Goal: Task Accomplishment & Management: Use online tool/utility

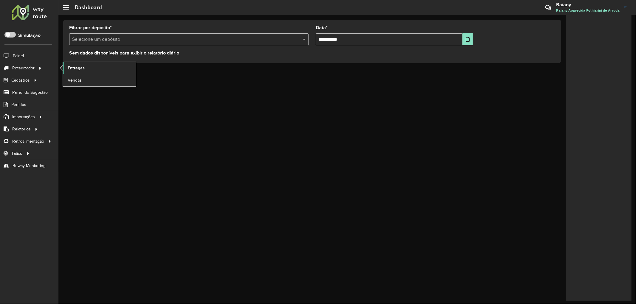
click at [77, 66] on span "Entregas" at bounding box center [76, 68] width 17 height 6
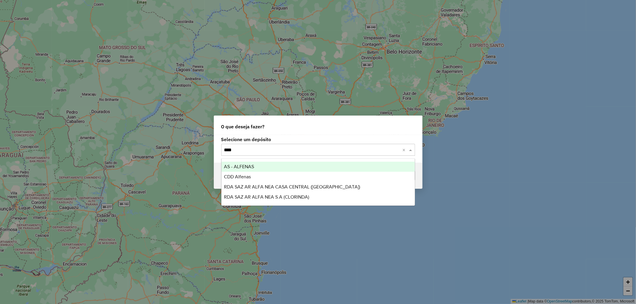
type input "*****"
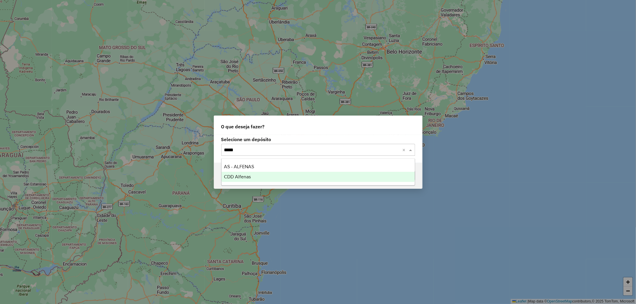
click at [254, 175] on div "CDD Alfenas" at bounding box center [317, 177] width 193 height 10
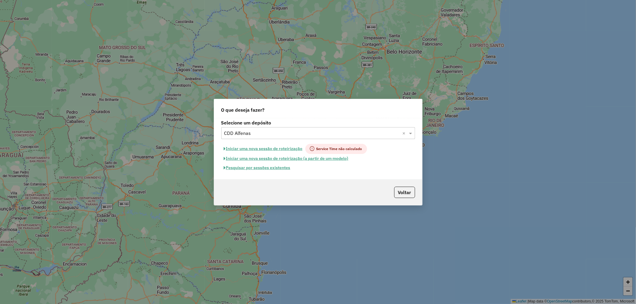
click at [256, 168] on button "Pesquisar por sessões existentes" at bounding box center [257, 167] width 72 height 9
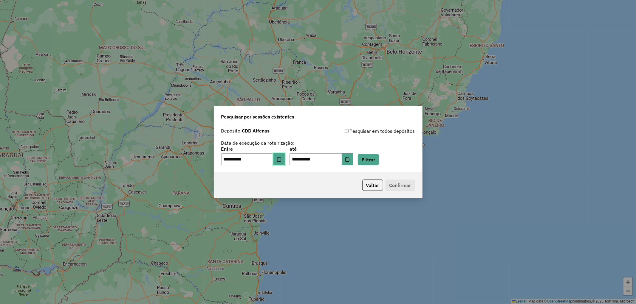
click at [281, 160] on icon "Choose Date" at bounding box center [279, 159] width 5 height 5
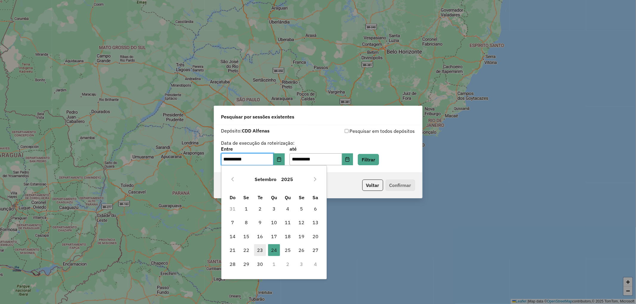
click at [262, 250] on span "23" at bounding box center [260, 250] width 12 height 12
type input "**********"
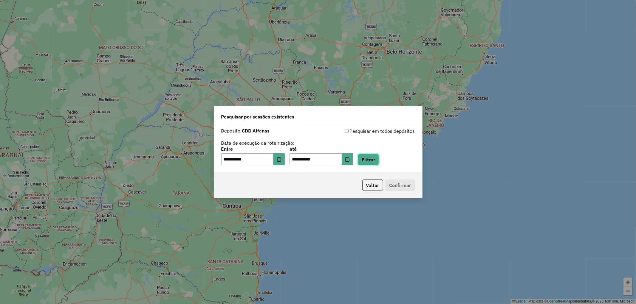
click at [376, 159] on button "Filtrar" at bounding box center [368, 159] width 21 height 11
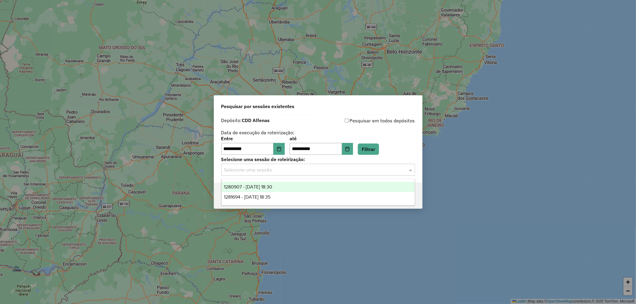
click at [276, 173] on input "text" at bounding box center [312, 170] width 176 height 7
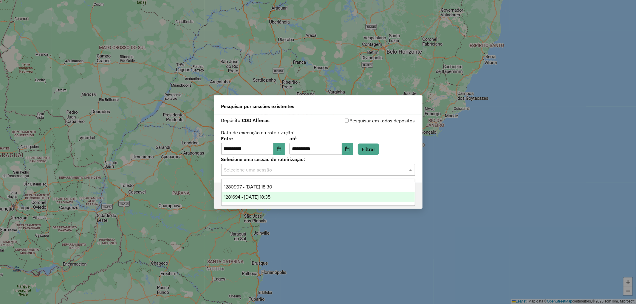
click at [270, 195] on span "1281694 - 24/09/2025 18:35" at bounding box center [247, 197] width 46 height 5
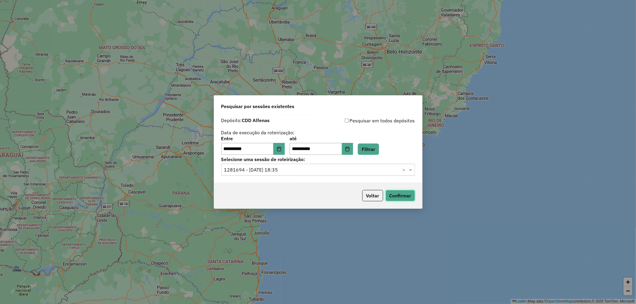
click at [401, 193] on button "Confirmar" at bounding box center [399, 195] width 29 height 11
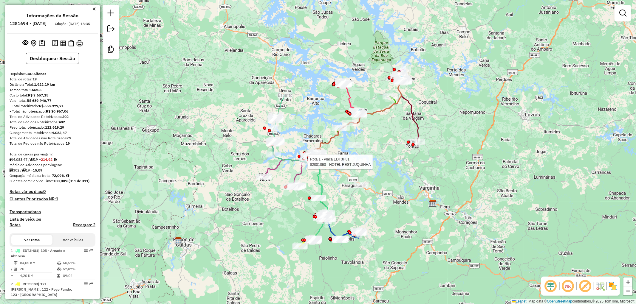
select select "**********"
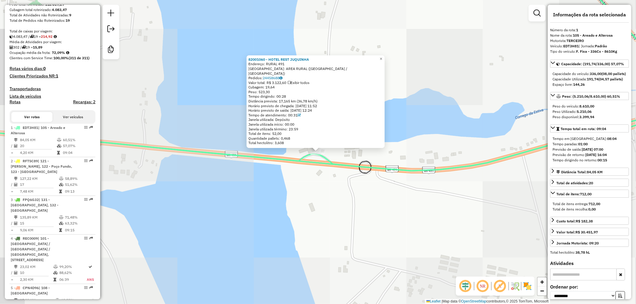
scroll to position [247, 0]
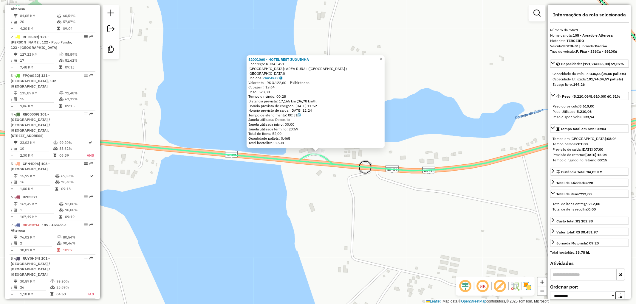
click at [285, 62] on strong "82001060 - HOTEL REST JUQUINHA" at bounding box center [278, 59] width 60 height 4
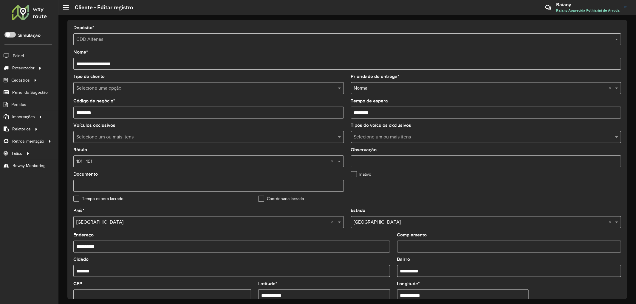
click at [91, 111] on input "********" at bounding box center [208, 113] width 270 height 12
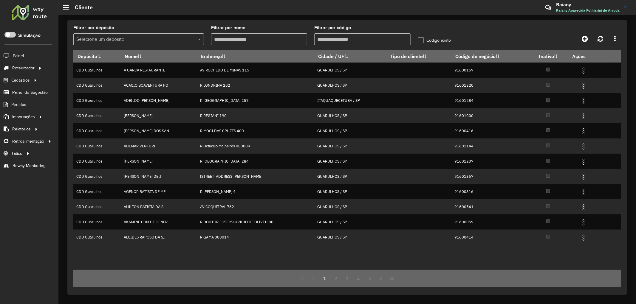
click at [335, 42] on input "Filtrar por código" at bounding box center [362, 39] width 96 height 12
paste input "********"
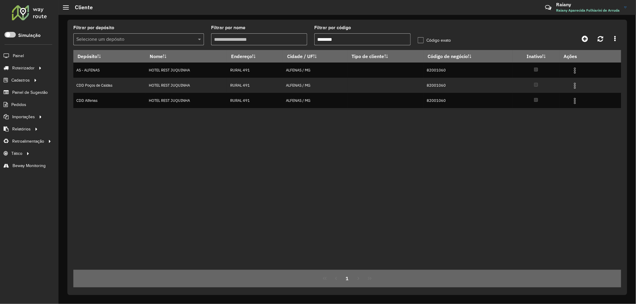
drag, startPoint x: 352, startPoint y: 38, endPoint x: 308, endPoint y: 38, distance: 43.8
click at [308, 38] on formly-group "Filtrar por depósito Selecione um depósito Filtrar por nome Filtrar por código …" at bounding box center [276, 38] width 413 height 24
paste input "*"
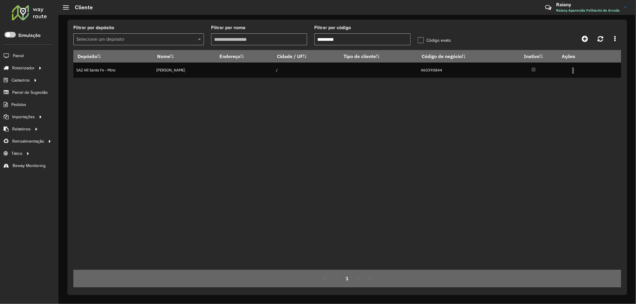
type input "*********"
click at [20, 102] on span "Pedidos" at bounding box center [18, 105] width 15 height 6
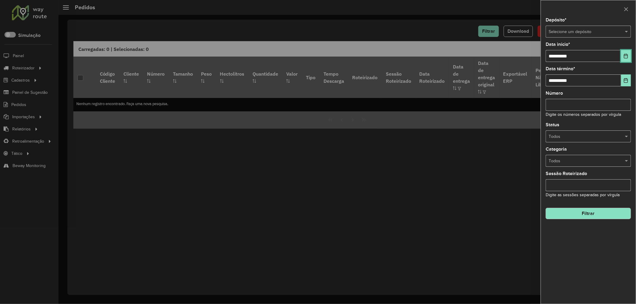
click at [624, 58] on icon "Choose Date" at bounding box center [625, 56] width 5 height 5
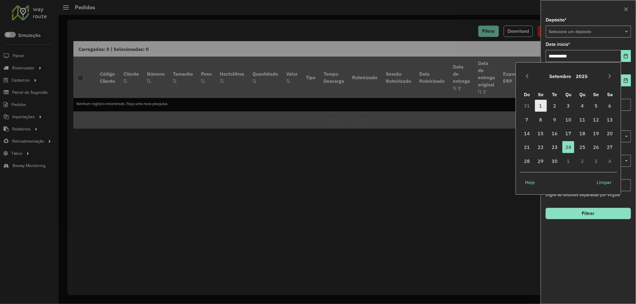
click at [540, 105] on span "1" at bounding box center [541, 106] width 12 height 12
type input "**********"
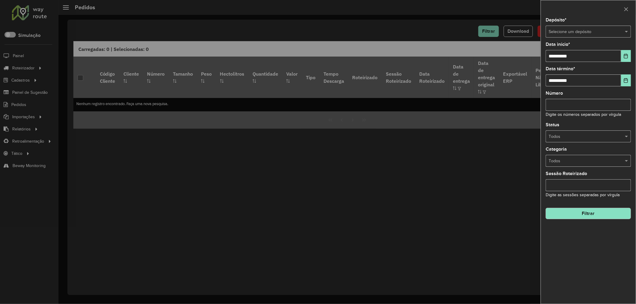
click at [578, 104] on input "Número" at bounding box center [587, 105] width 85 height 12
paste input "********"
type input "********"
click at [585, 215] on button "Filtrar" at bounding box center [587, 213] width 85 height 11
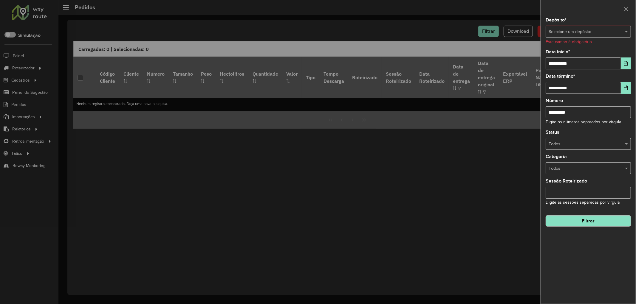
click at [563, 31] on input "text" at bounding box center [581, 32] width 67 height 7
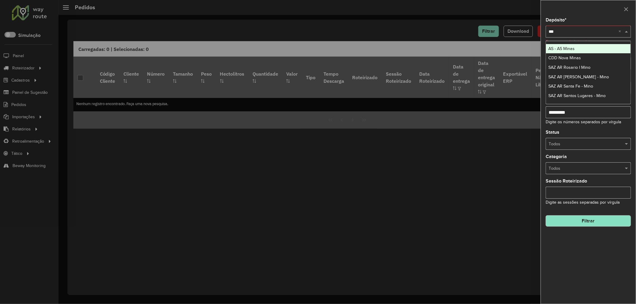
type input "****"
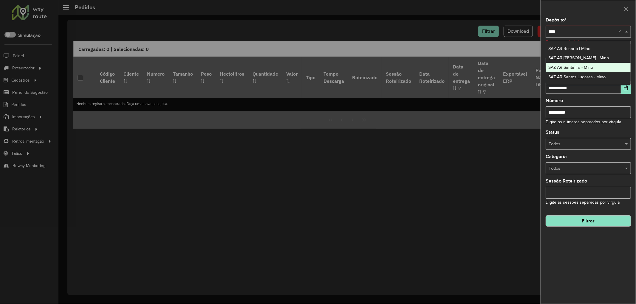
click at [577, 68] on span "SAZ AR Santa Fe - Mino" at bounding box center [570, 67] width 45 height 5
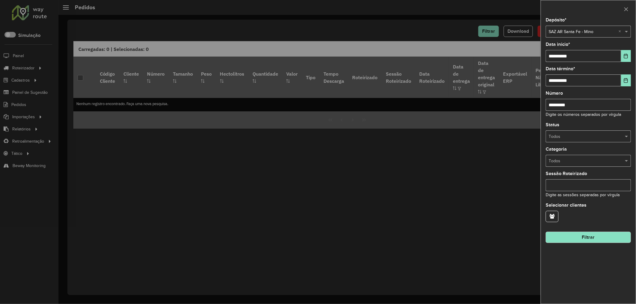
click at [593, 237] on button "Filtrar" at bounding box center [587, 237] width 85 height 11
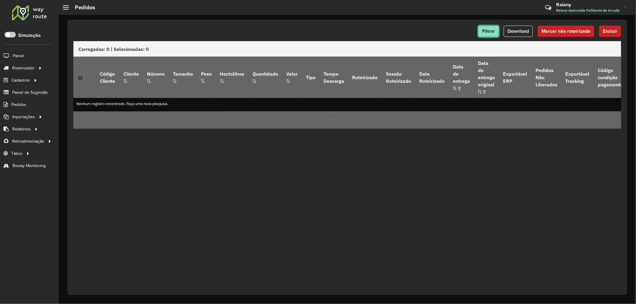
click at [483, 30] on span "Filtrar" at bounding box center [488, 31] width 13 height 5
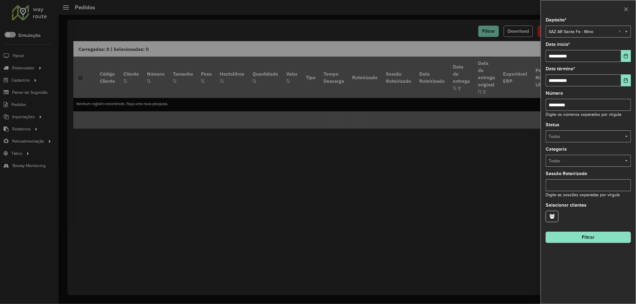
click at [79, 146] on div at bounding box center [318, 152] width 636 height 304
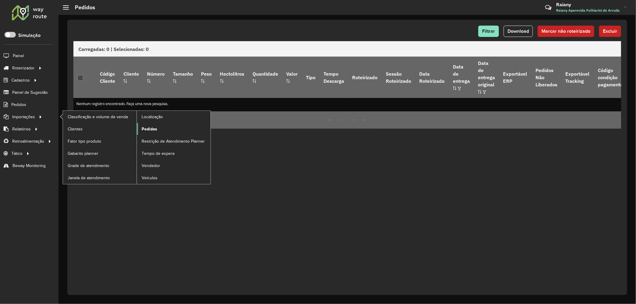
click at [153, 131] on span "Pedidos" at bounding box center [149, 129] width 15 height 6
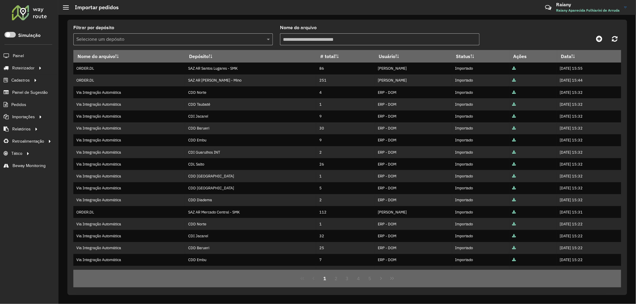
click at [184, 40] on input "text" at bounding box center [166, 39] width 181 height 7
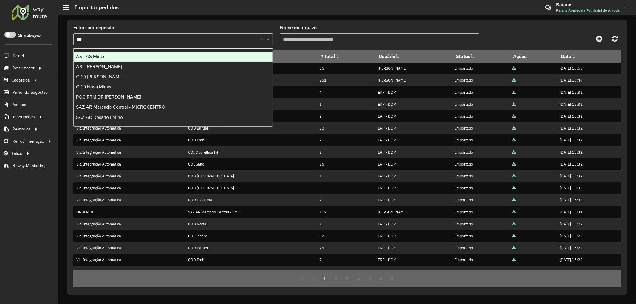
type input "****"
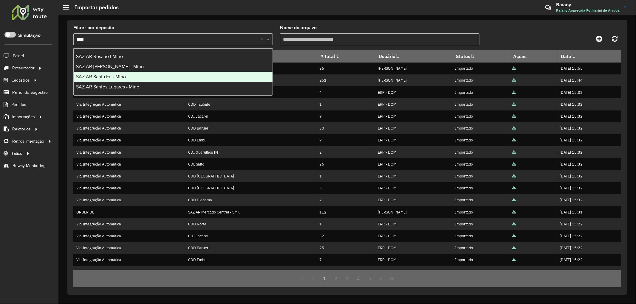
click at [135, 74] on div "SAZ AR Santa Fe - Mino" at bounding box center [173, 77] width 199 height 10
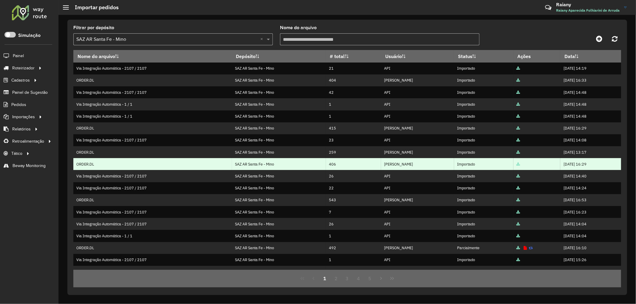
click at [516, 164] on icon at bounding box center [518, 165] width 4 height 4
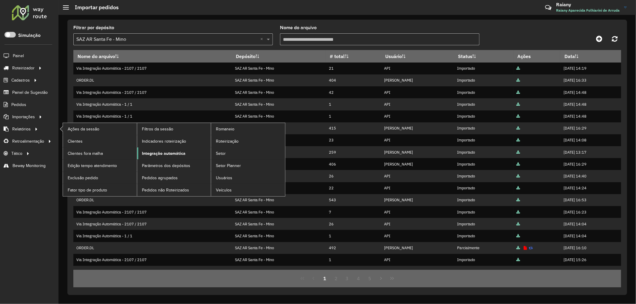
click at [167, 155] on span "Integração automática" at bounding box center [164, 153] width 44 height 6
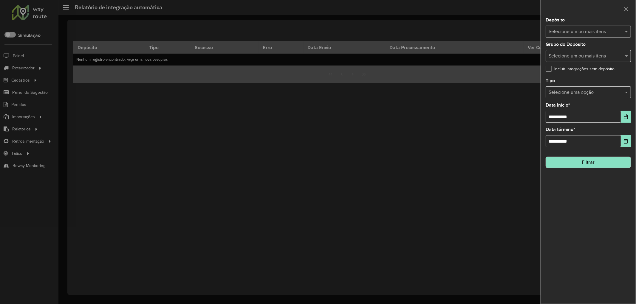
click at [582, 35] on input "text" at bounding box center [585, 31] width 76 height 7
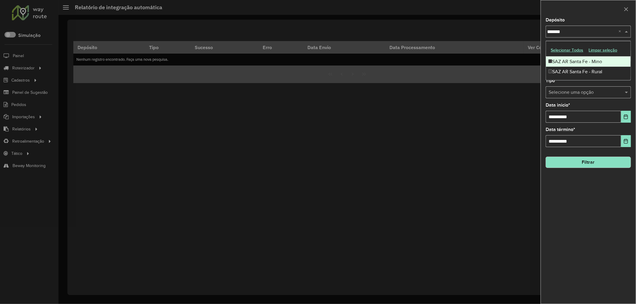
type input "********"
click at [582, 61] on div "SAZ AR Santa Fe - Mino" at bounding box center [588, 62] width 85 height 10
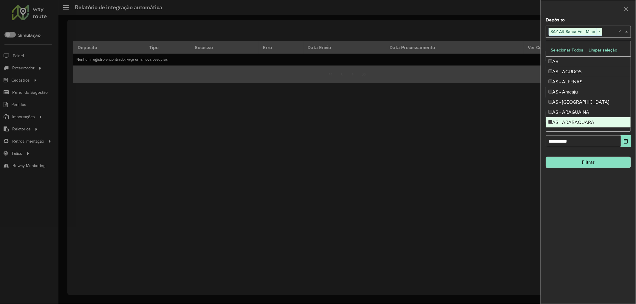
click at [586, 221] on div "**********" at bounding box center [587, 161] width 95 height 286
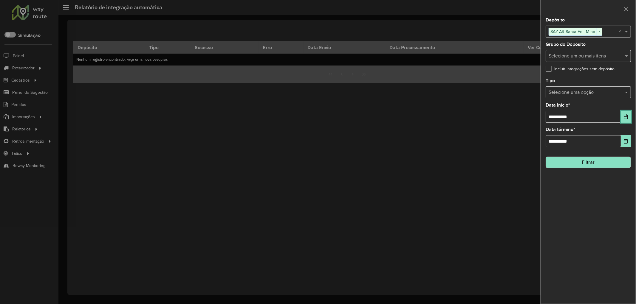
click at [624, 114] on button "Choose Date" at bounding box center [626, 117] width 10 height 12
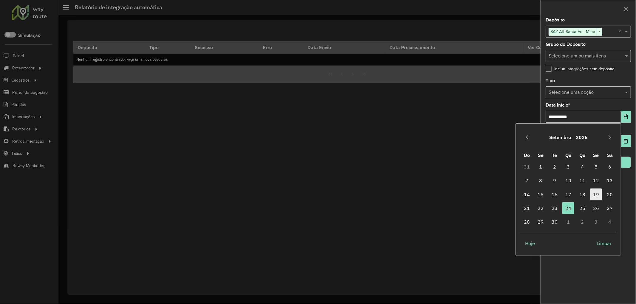
click at [597, 195] on span "19" at bounding box center [596, 195] width 12 height 12
type input "**********"
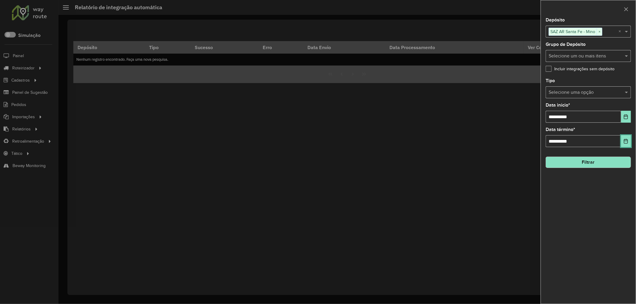
click at [621, 143] on button "Choose Date" at bounding box center [626, 141] width 10 height 12
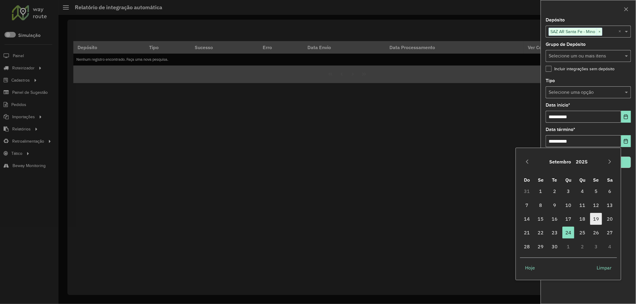
click at [599, 216] on span "19" at bounding box center [596, 219] width 12 height 12
type input "**********"
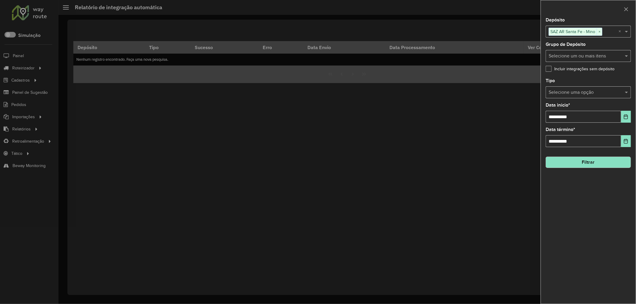
click at [579, 163] on button "Filtrar" at bounding box center [587, 162] width 85 height 11
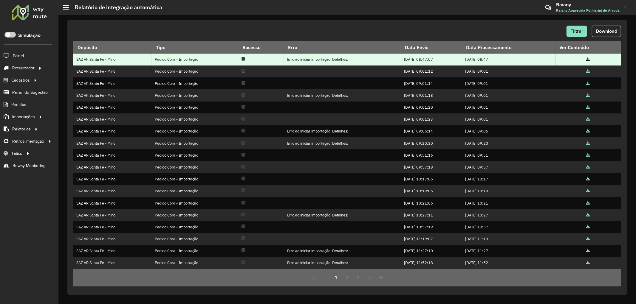
click at [587, 60] on icon at bounding box center [588, 60] width 4 height 4
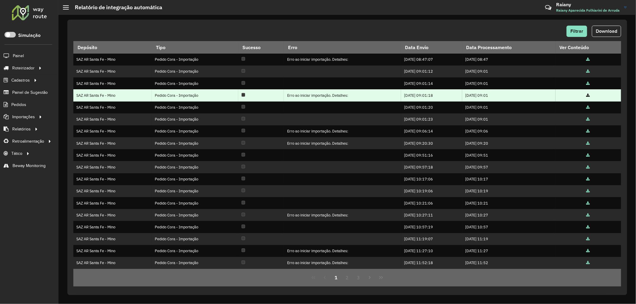
click at [587, 96] on icon at bounding box center [588, 96] width 4 height 4
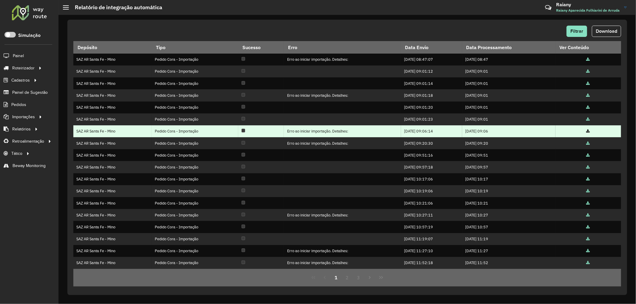
click at [586, 131] on icon at bounding box center [588, 132] width 4 height 4
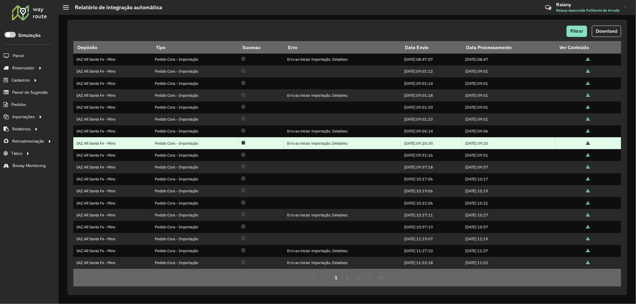
click at [587, 143] on icon at bounding box center [588, 144] width 4 height 4
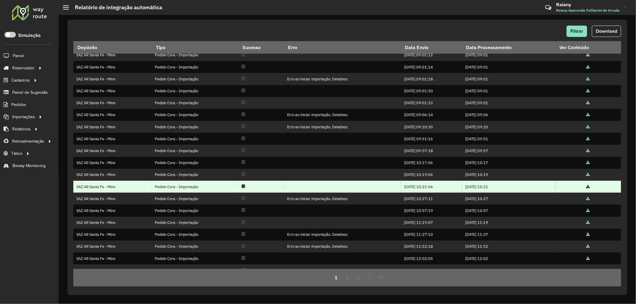
scroll to position [24, 0]
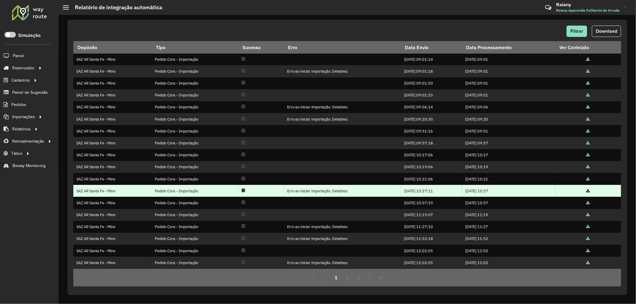
click at [586, 191] on icon at bounding box center [588, 191] width 4 height 4
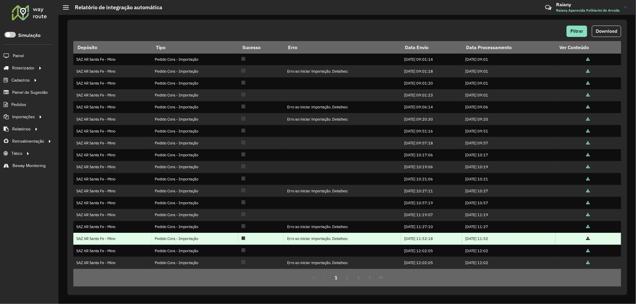
click at [588, 240] on icon at bounding box center [588, 239] width 4 height 4
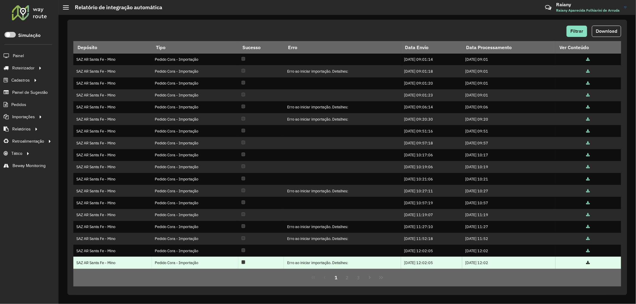
click at [587, 263] on icon at bounding box center [588, 263] width 4 height 4
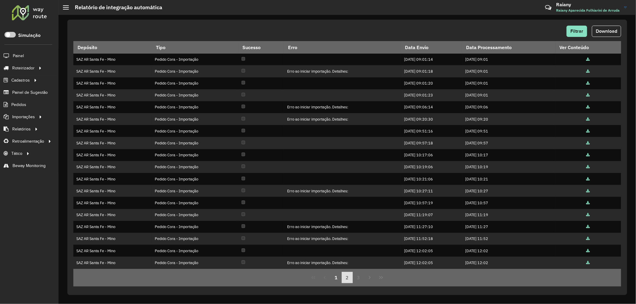
click at [347, 275] on button "2" at bounding box center [346, 277] width 11 height 11
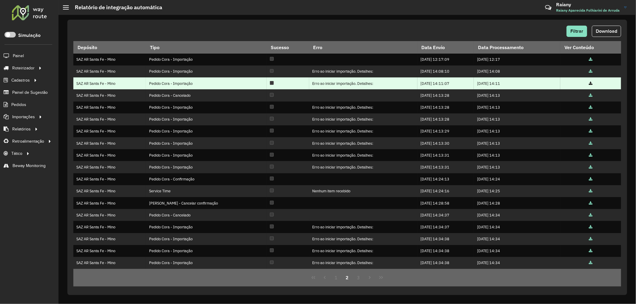
click at [589, 82] on icon at bounding box center [590, 84] width 4 height 4
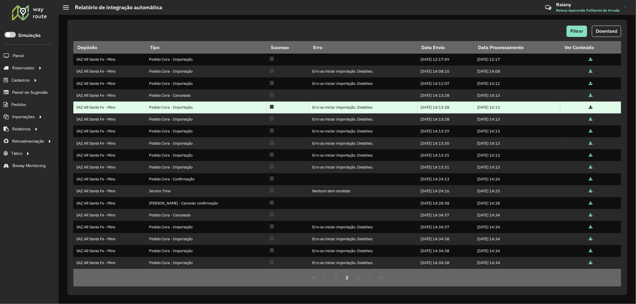
click at [589, 107] on icon at bounding box center [590, 108] width 4 height 4
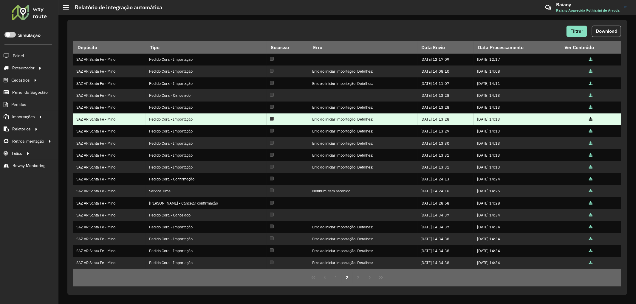
click at [588, 120] on icon at bounding box center [590, 120] width 4 height 4
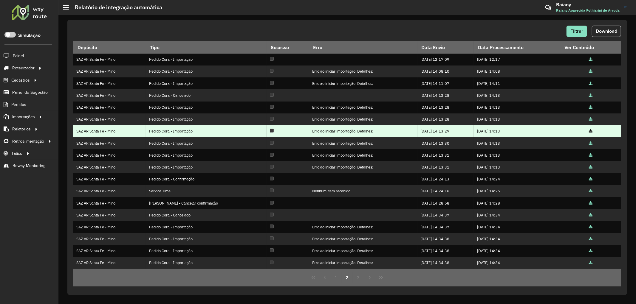
click at [589, 132] on icon at bounding box center [590, 132] width 4 height 4
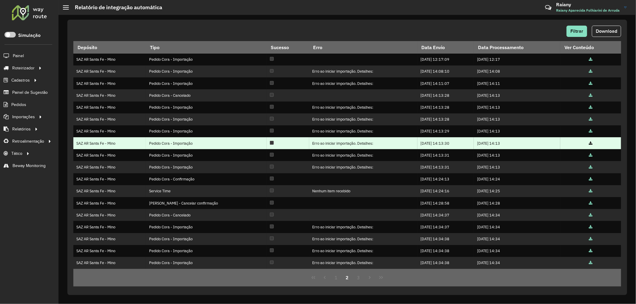
click at [590, 143] on icon at bounding box center [590, 144] width 4 height 4
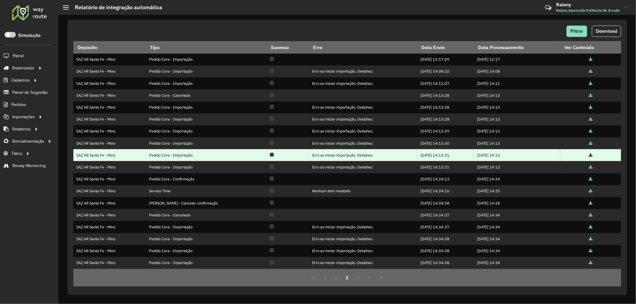
click at [590, 156] on icon at bounding box center [590, 156] width 4 height 4
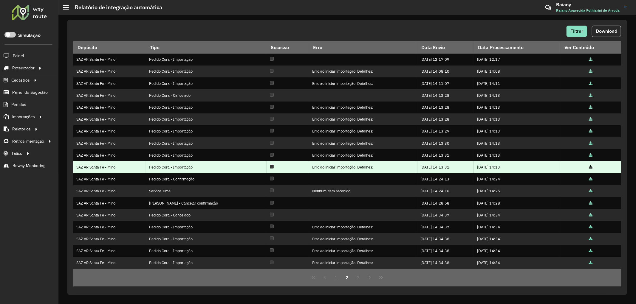
click at [590, 168] on icon at bounding box center [590, 168] width 4 height 4
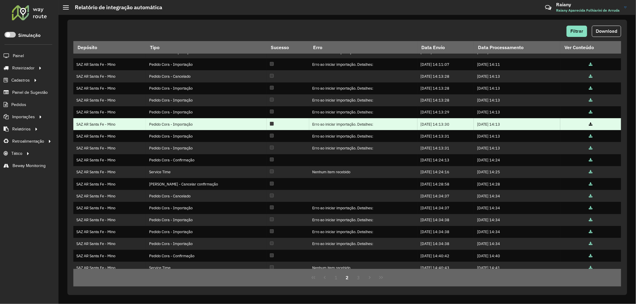
scroll to position [24, 0]
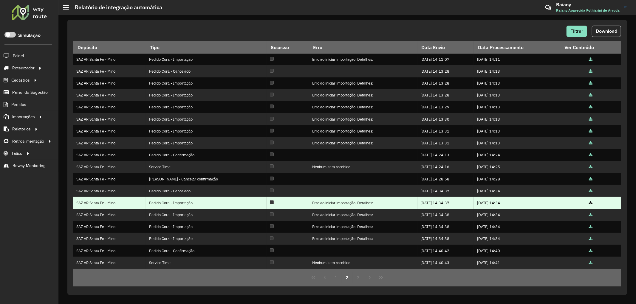
click at [589, 203] on icon at bounding box center [590, 203] width 4 height 4
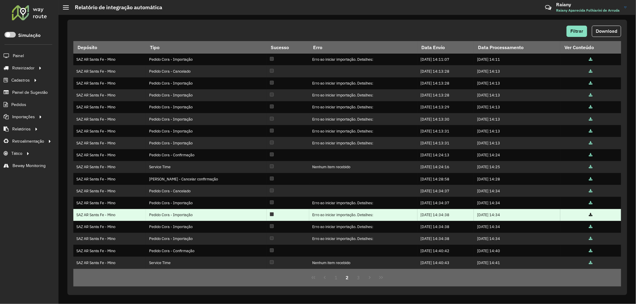
click at [588, 213] on icon at bounding box center [590, 215] width 4 height 4
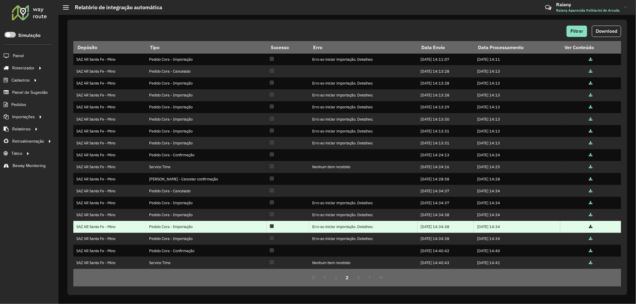
click at [588, 228] on icon at bounding box center [590, 227] width 4 height 4
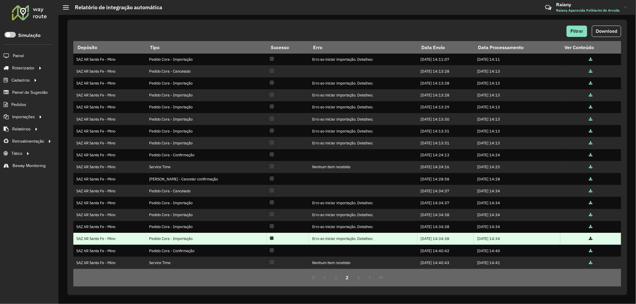
click at [590, 239] on icon at bounding box center [590, 239] width 4 height 4
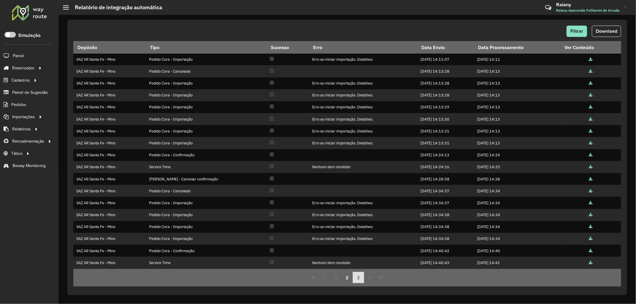
click at [354, 275] on button "3" at bounding box center [357, 277] width 11 height 11
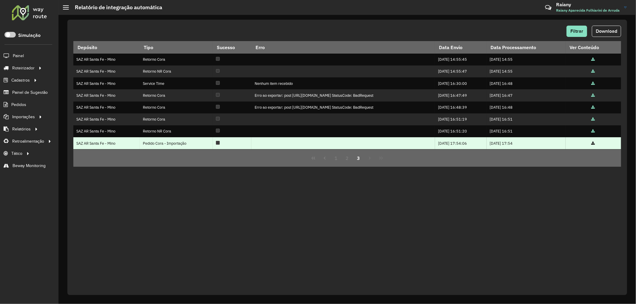
click at [595, 144] on icon at bounding box center [593, 144] width 4 height 4
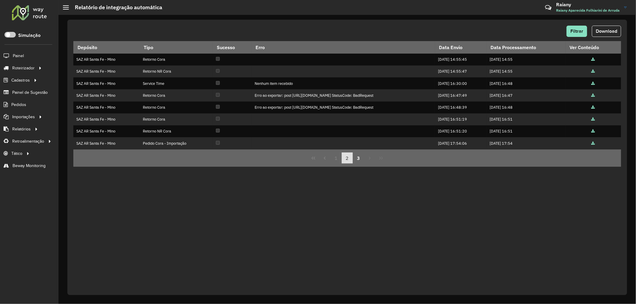
click at [344, 158] on button "2" at bounding box center [346, 158] width 11 height 11
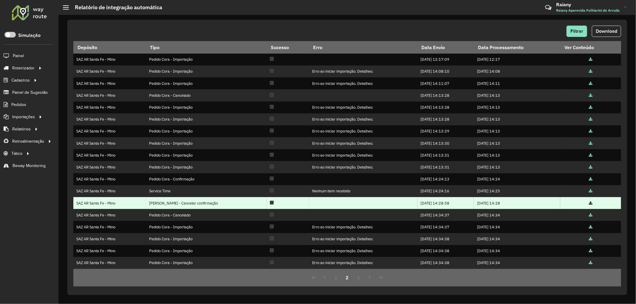
scroll to position [24, 0]
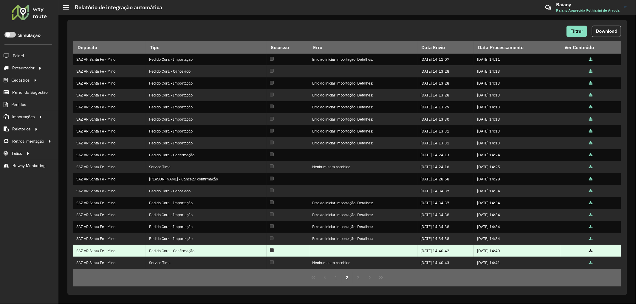
click at [588, 250] on icon at bounding box center [590, 251] width 4 height 4
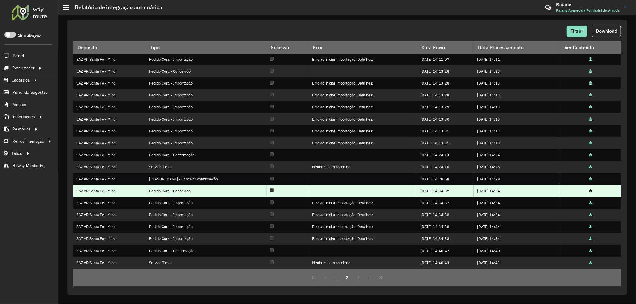
click at [588, 192] on icon at bounding box center [590, 191] width 4 height 4
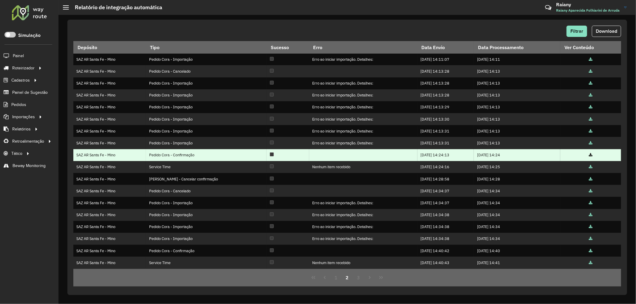
click at [589, 156] on icon at bounding box center [590, 155] width 4 height 4
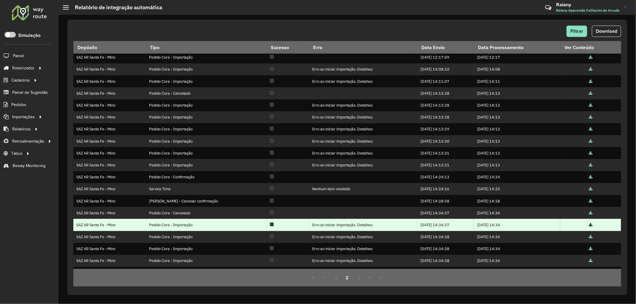
scroll to position [0, 0]
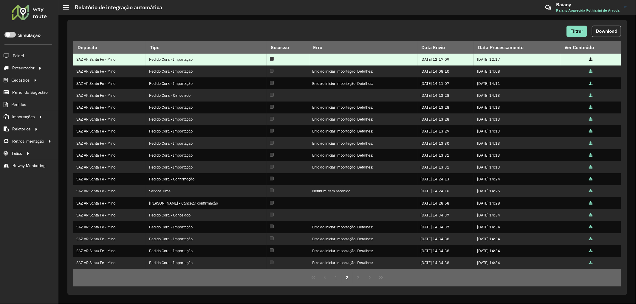
click at [590, 59] on icon at bounding box center [590, 60] width 4 height 4
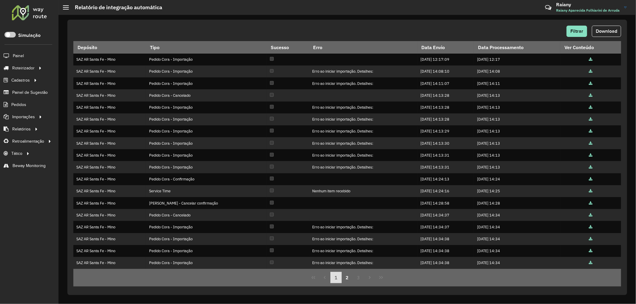
click at [336, 279] on button "1" at bounding box center [335, 277] width 11 height 11
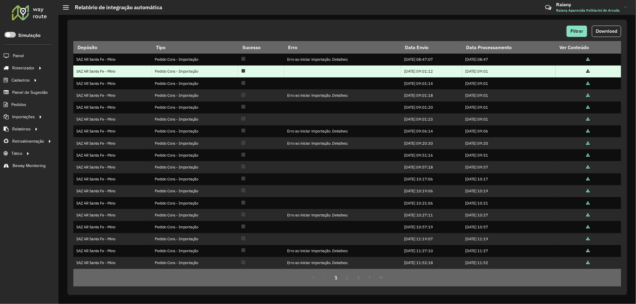
click at [588, 72] on icon at bounding box center [588, 72] width 4 height 4
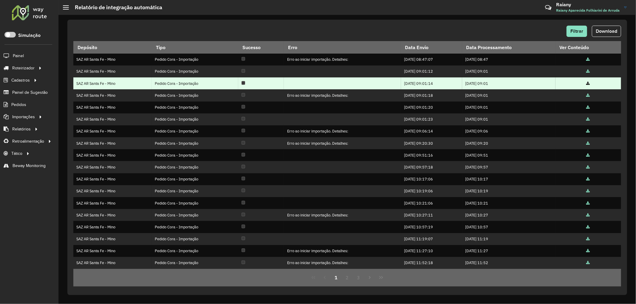
click at [587, 85] on icon at bounding box center [588, 84] width 4 height 4
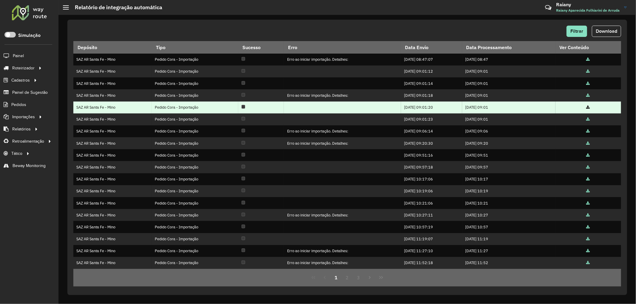
click at [588, 108] on icon at bounding box center [588, 108] width 4 height 4
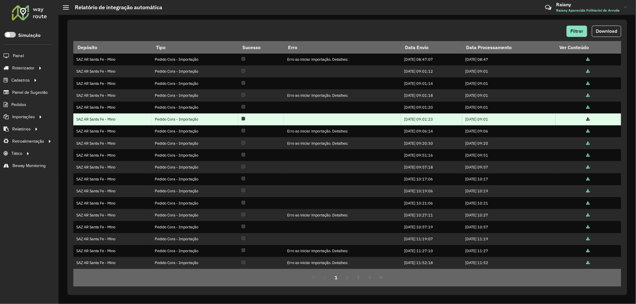
click at [586, 119] on icon at bounding box center [588, 120] width 4 height 4
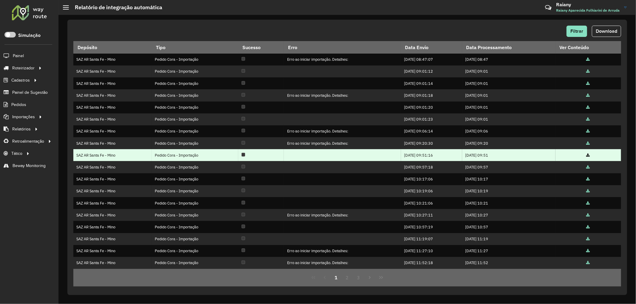
click at [588, 157] on icon at bounding box center [588, 156] width 4 height 4
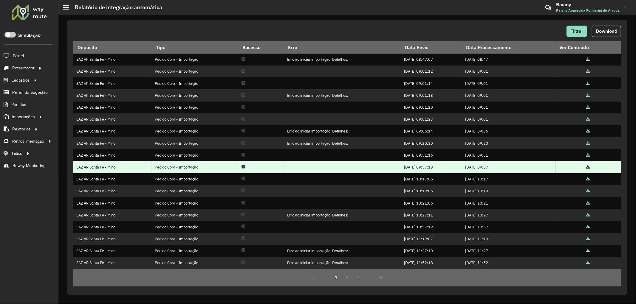
click at [586, 168] on icon at bounding box center [588, 168] width 4 height 4
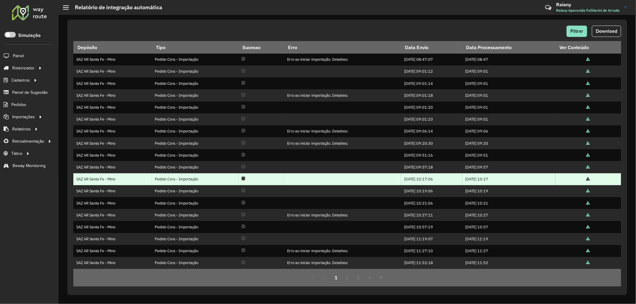
click at [586, 178] on icon at bounding box center [588, 180] width 4 height 4
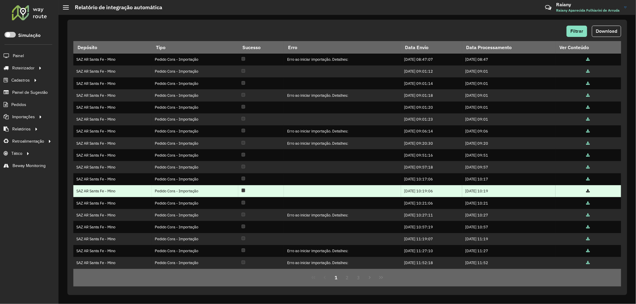
click at [587, 191] on icon at bounding box center [588, 191] width 4 height 4
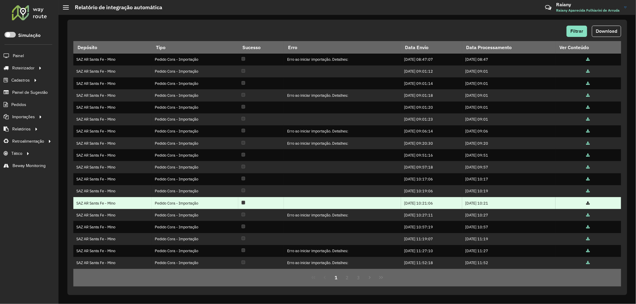
click at [587, 204] on icon at bounding box center [588, 204] width 4 height 4
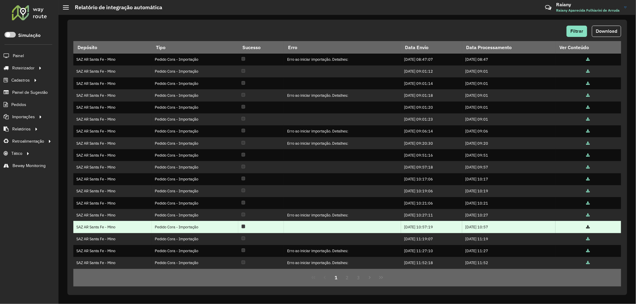
click at [588, 227] on icon at bounding box center [588, 228] width 4 height 4
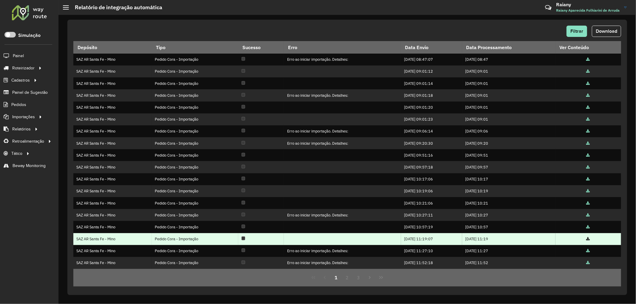
click at [588, 238] on icon at bounding box center [588, 239] width 4 height 4
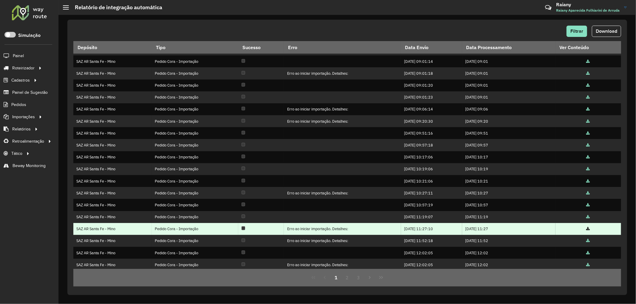
scroll to position [24, 0]
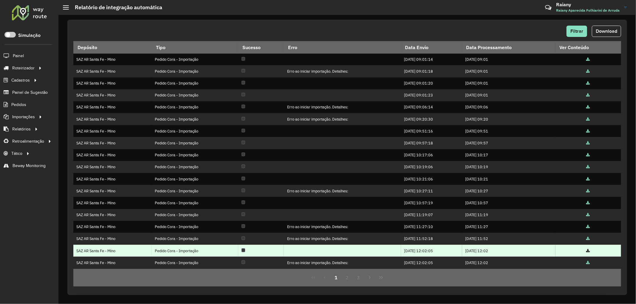
click at [588, 253] on icon at bounding box center [588, 251] width 4 height 4
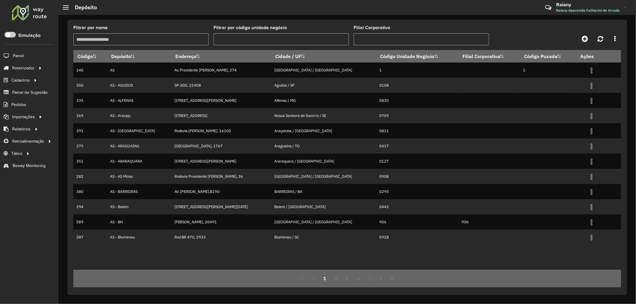
click at [161, 40] on input "Filtrar por nome" at bounding box center [140, 39] width 135 height 12
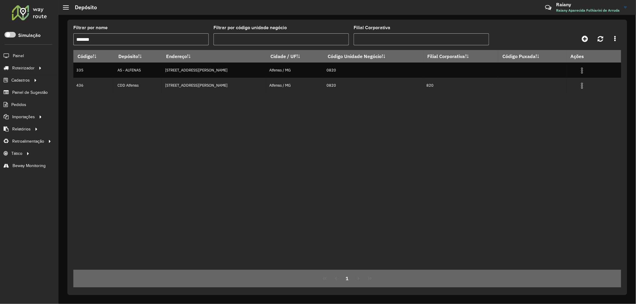
click at [577, 129] on div "Código Depósito Endereço Cidade / UF Código Unidade Negócio Filial Corporativa …" at bounding box center [346, 160] width 547 height 220
drag, startPoint x: 131, startPoint y: 41, endPoint x: 43, endPoint y: 38, distance: 87.4
click at [43, 38] on div "Roteirizador AmbevTech Simulação Painel Roteirizador Entregas Vendas Cadastros …" at bounding box center [318, 152] width 636 height 304
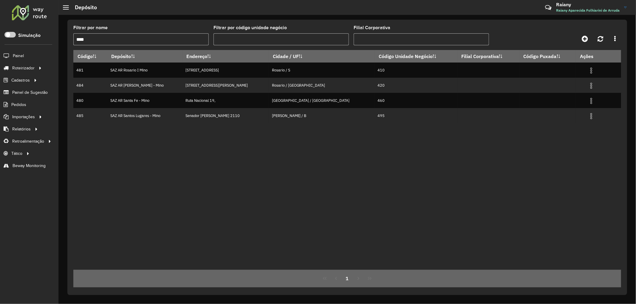
click at [174, 166] on div "Código Depósito Endereço Cidade / UF Código Unidade Negócio Filial Corporativa …" at bounding box center [346, 160] width 547 height 220
click at [124, 39] on input "****" at bounding box center [140, 39] width 135 height 12
type input "*"
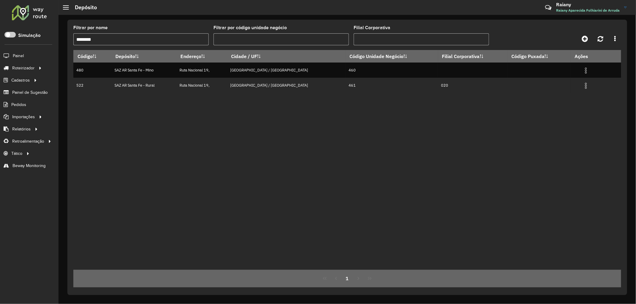
type input "********"
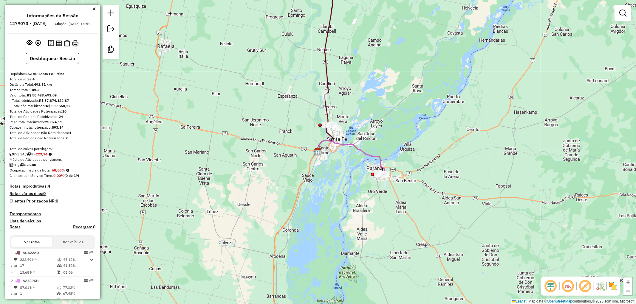
scroll to position [165, 0]
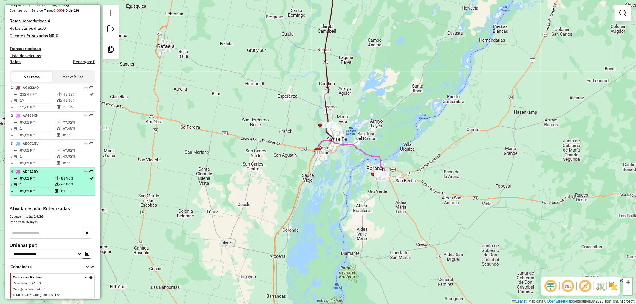
click at [57, 186] on icon at bounding box center [57, 185] width 4 height 4
select select "**********"
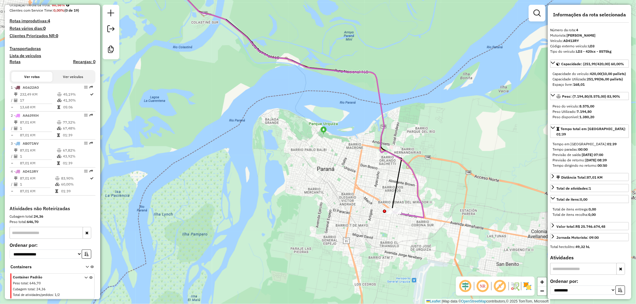
drag, startPoint x: 440, startPoint y: 169, endPoint x: 268, endPoint y: 96, distance: 187.0
click at [268, 96] on div "Janela de atendimento Grade de atendimento Capacidade Transportadoras Veículos …" at bounding box center [318, 152] width 636 height 304
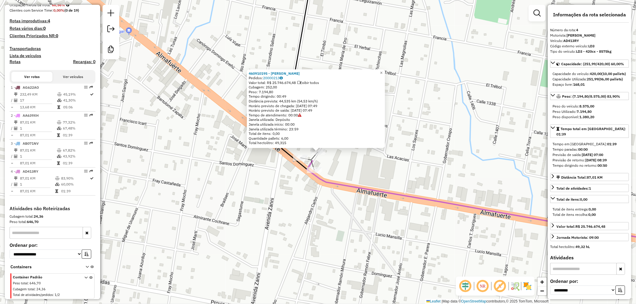
scroll to position [171, 0]
drag, startPoint x: 264, startPoint y: 79, endPoint x: 283, endPoint y: 76, distance: 19.3
click at [283, 76] on div "Pedidos: 20000213" at bounding box center [315, 78] width 134 height 5
copy div "20000213"
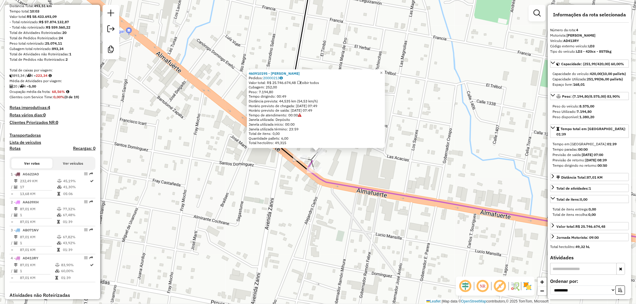
scroll to position [0, 0]
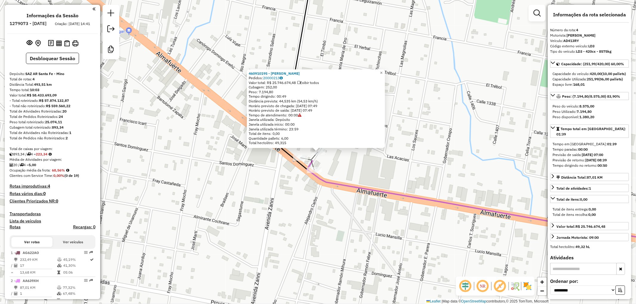
click at [293, 80] on div "Pedidos: 20000213" at bounding box center [315, 78] width 134 height 5
drag, startPoint x: 264, startPoint y: 78, endPoint x: 282, endPoint y: 78, distance: 17.9
click at [282, 78] on div "Pedidos: 20000213" at bounding box center [315, 78] width 134 height 5
copy div "20000213"
drag, startPoint x: 249, startPoint y: 74, endPoint x: 270, endPoint y: 73, distance: 20.6
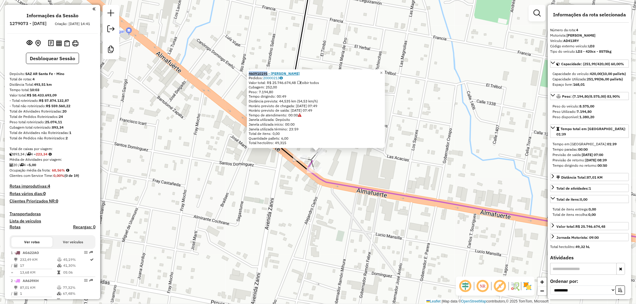
click at [270, 73] on div "460910195 - DORINKA SRL Pedidos: 20000213 Valor total: R$ 25.746.674,48 Exibir …" at bounding box center [316, 108] width 138 height 79
copy strong "460910195"
click at [427, 32] on div "460910195 - DORINKA SRL Pedidos: 20000213 Valor total: R$ 25.746.674,48 Exibir …" at bounding box center [318, 152] width 636 height 304
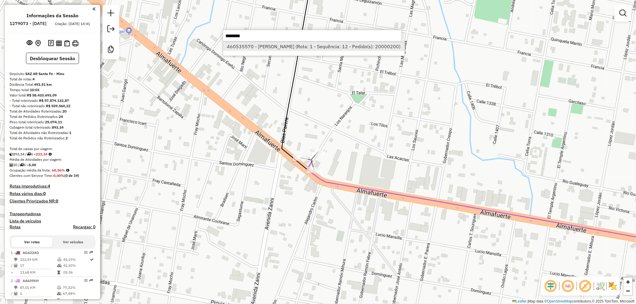
type input "********"
click at [308, 49] on li "460535570 - OLIVERA JOSE RAMON (Rota: 1 - Sequência: 12 - Pedido(s): 20000200)" at bounding box center [313, 46] width 181 height 9
select select "**********"
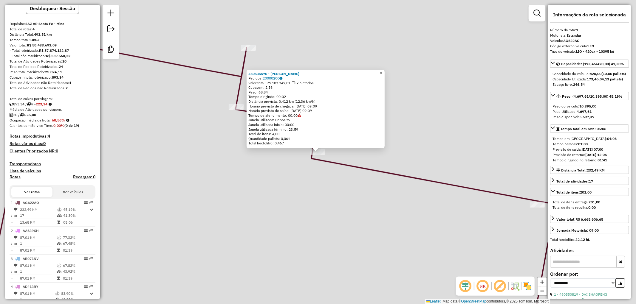
scroll to position [171, 0]
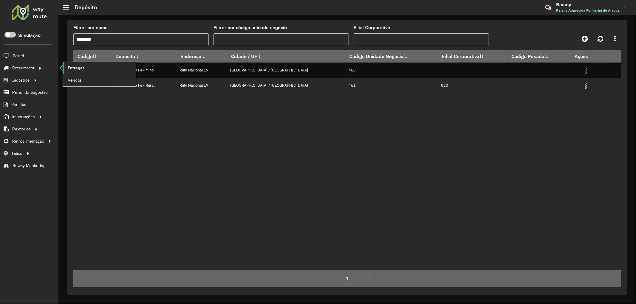
click at [87, 67] on link "Entregas" at bounding box center [99, 68] width 73 height 12
click at [20, 107] on span "Pedidos" at bounding box center [18, 105] width 15 height 6
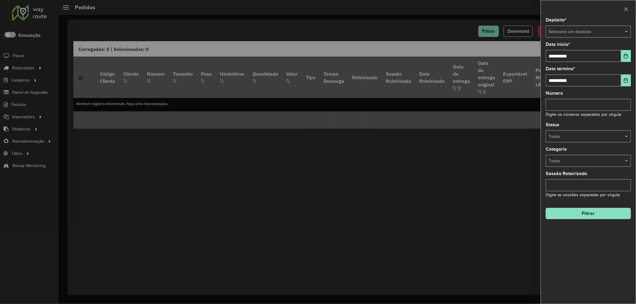
click at [570, 32] on input "text" at bounding box center [581, 32] width 67 height 7
type input "********"
click at [579, 48] on span "SAZ AR Santa Fe - Mino" at bounding box center [570, 48] width 45 height 5
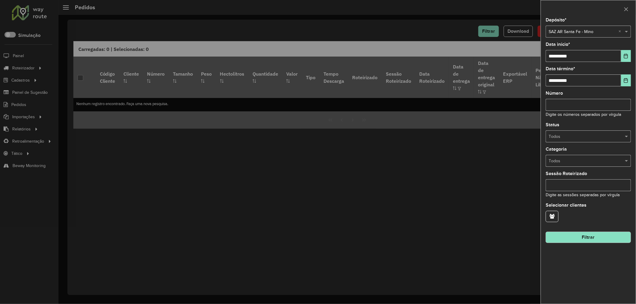
click at [577, 102] on input "Número" at bounding box center [587, 105] width 85 height 12
paste input "********"
type input "********"
click at [626, 57] on icon "Choose Date" at bounding box center [625, 56] width 5 height 5
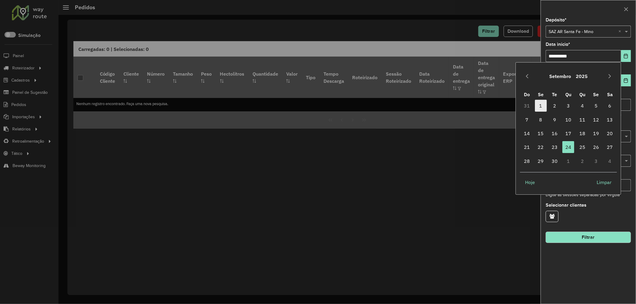
click at [537, 106] on span "1" at bounding box center [541, 106] width 12 height 12
type input "**********"
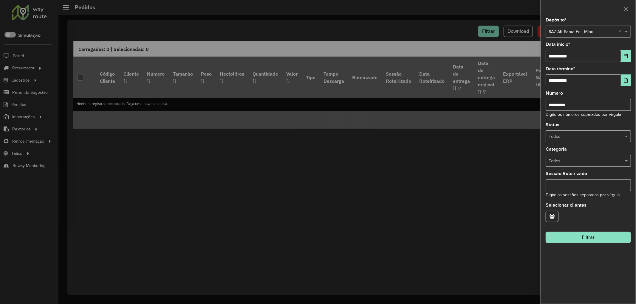
click at [593, 236] on button "Filtrar" at bounding box center [587, 237] width 85 height 11
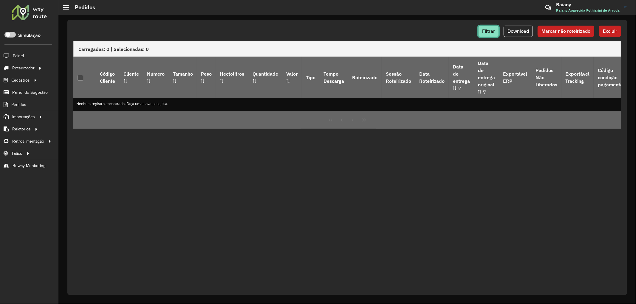
click at [484, 28] on button "Filtrar" at bounding box center [488, 31] width 21 height 11
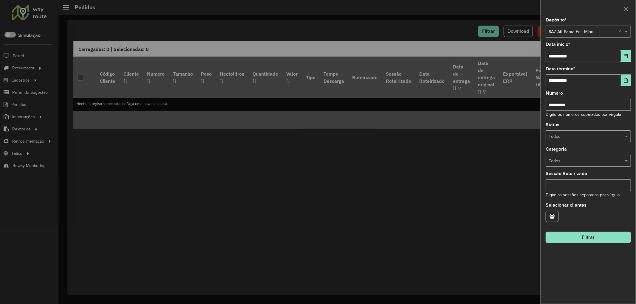
click at [594, 32] on input "text" at bounding box center [581, 32] width 67 height 7
type input "********"
click at [591, 46] on span "SAZ AR Santa Fe - Rural" at bounding box center [570, 48] width 45 height 5
click at [575, 236] on button "Filtrar" at bounding box center [587, 237] width 85 height 11
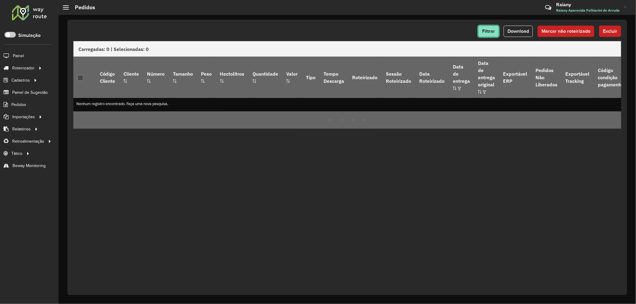
click at [483, 28] on button "Filtrar" at bounding box center [488, 31] width 21 height 11
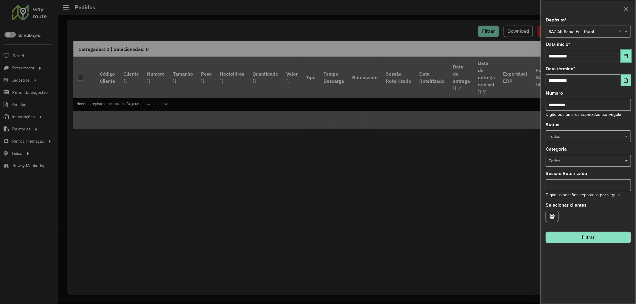
click at [627, 60] on button "Choose Date" at bounding box center [626, 56] width 10 height 12
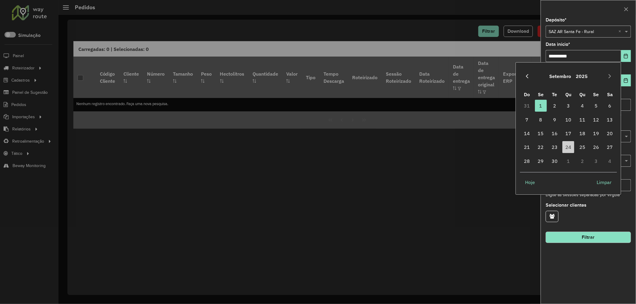
click at [524, 78] on button "Previous Month" at bounding box center [527, 77] width 10 height 10
click at [555, 110] on span "1" at bounding box center [554, 106] width 12 height 12
type input "**********"
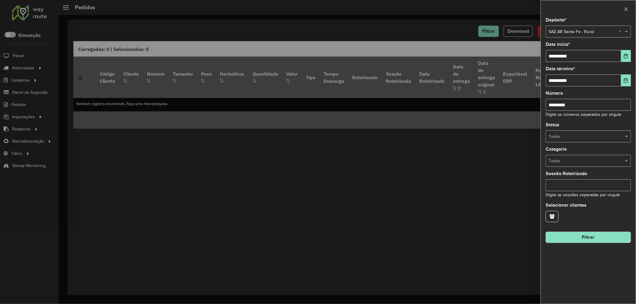
click at [578, 237] on button "Filtrar" at bounding box center [587, 237] width 85 height 11
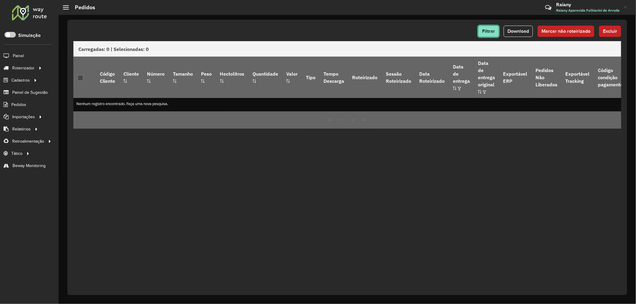
click at [488, 30] on span "Filtrar" at bounding box center [488, 31] width 13 height 5
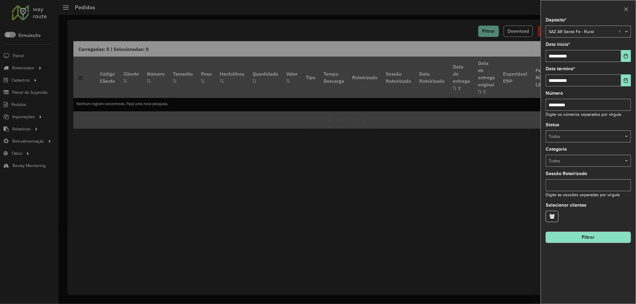
click at [598, 31] on input "text" at bounding box center [581, 32] width 67 height 7
type input "********"
click at [594, 46] on div "SAZ AR Santa Fe - Mino" at bounding box center [588, 49] width 85 height 10
click at [577, 243] on button "Filtrar" at bounding box center [587, 237] width 85 height 11
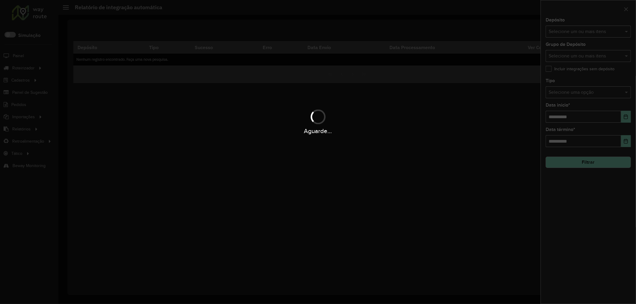
click at [568, 33] on hb-app "Aguarde... Pop-up bloqueado! Seu navegador bloqueou automáticamente a abertura …" at bounding box center [318, 152] width 636 height 304
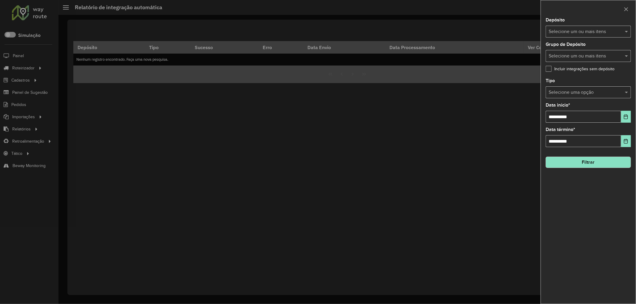
click at [568, 33] on input "text" at bounding box center [585, 31] width 76 height 7
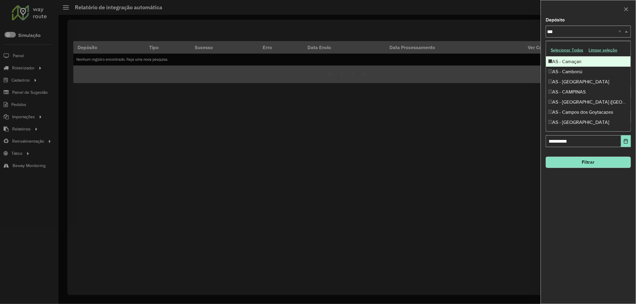
type input "****"
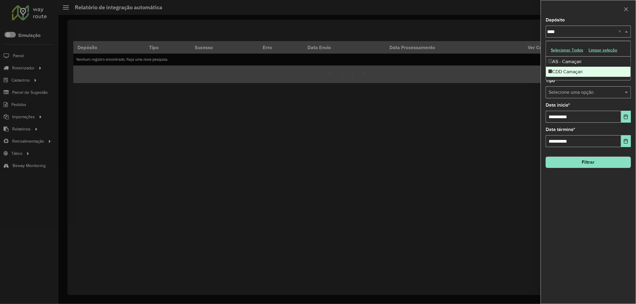
click at [574, 69] on div "CDD Camaçari" at bounding box center [588, 72] width 85 height 10
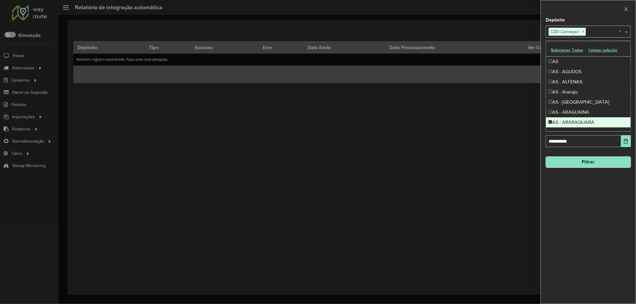
drag, startPoint x: 594, startPoint y: 192, endPoint x: 585, endPoint y: 163, distance: 30.3
click at [594, 192] on div "**********" at bounding box center [587, 161] width 95 height 286
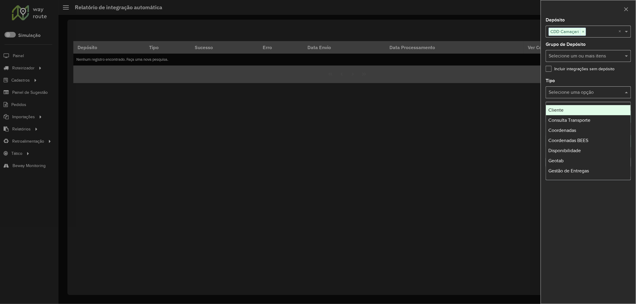
click at [568, 93] on input "text" at bounding box center [581, 92] width 67 height 7
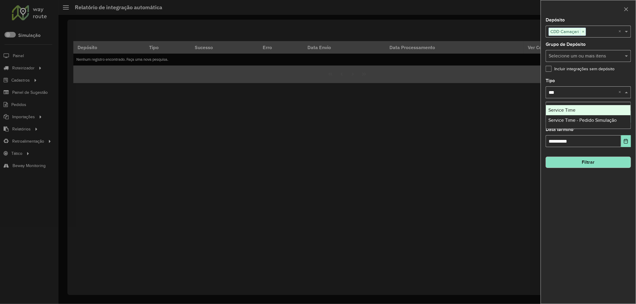
type input "****"
click at [568, 110] on span "Service Time" at bounding box center [561, 110] width 27 height 5
click at [597, 166] on button "Filtrar" at bounding box center [587, 162] width 85 height 11
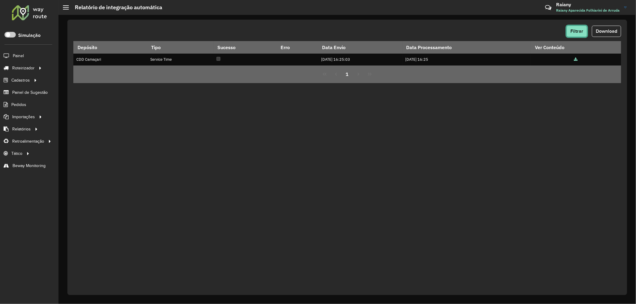
click at [570, 32] on span "Filtrar" at bounding box center [576, 31] width 13 height 5
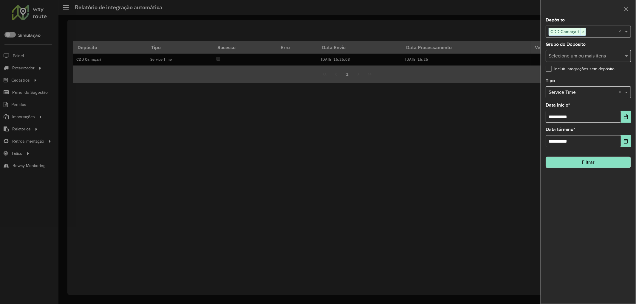
click at [594, 165] on button "Filtrar" at bounding box center [587, 162] width 85 height 11
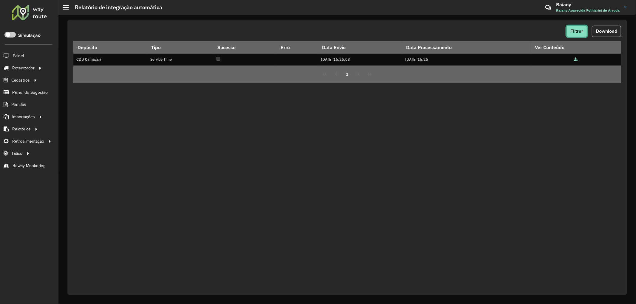
click at [572, 32] on span "Filtrar" at bounding box center [576, 31] width 13 height 5
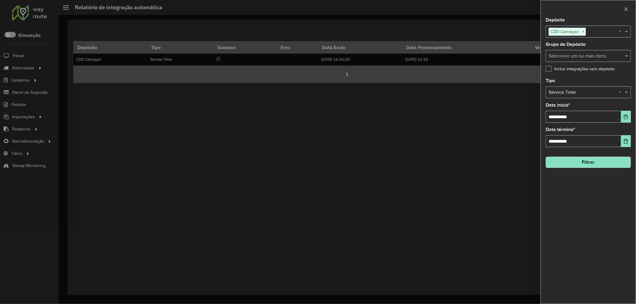
click at [567, 162] on button "Filtrar" at bounding box center [587, 162] width 85 height 11
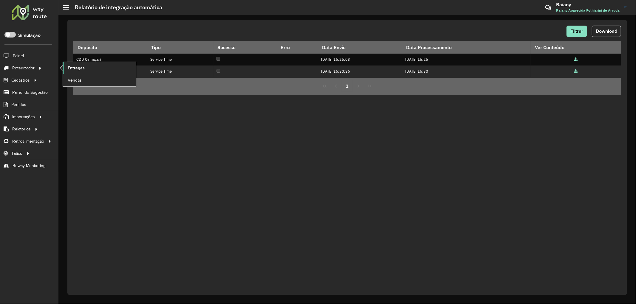
click at [75, 66] on span "Entregas" at bounding box center [76, 68] width 17 height 6
click at [578, 30] on span "Filtrar" at bounding box center [576, 31] width 13 height 5
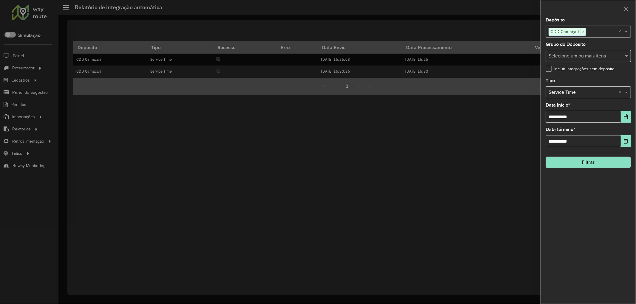
click at [582, 164] on button "Filtrar" at bounding box center [587, 162] width 85 height 11
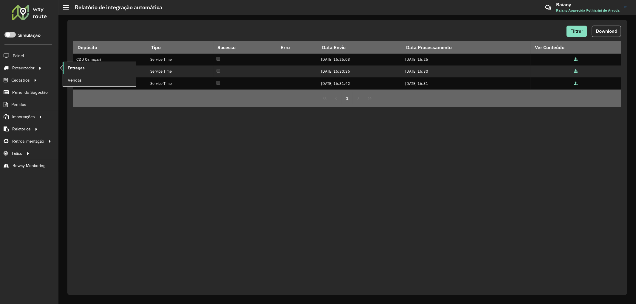
click at [97, 69] on link "Entregas" at bounding box center [99, 68] width 73 height 12
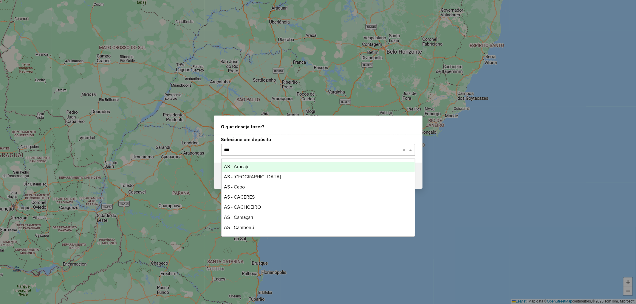
type input "****"
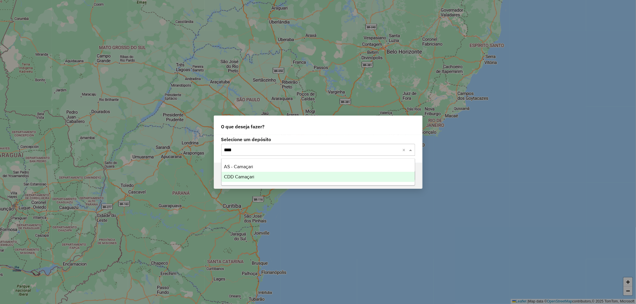
click at [251, 180] on div "CDD Camaçari" at bounding box center [317, 177] width 193 height 10
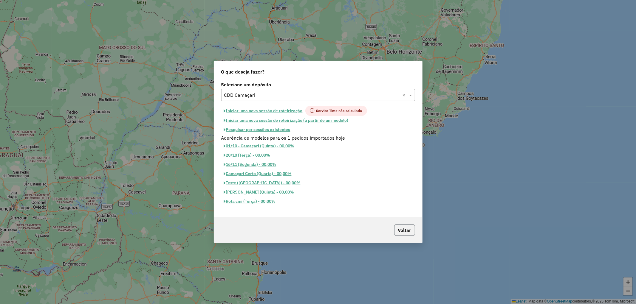
click at [407, 232] on button "Voltar" at bounding box center [404, 230] width 21 height 11
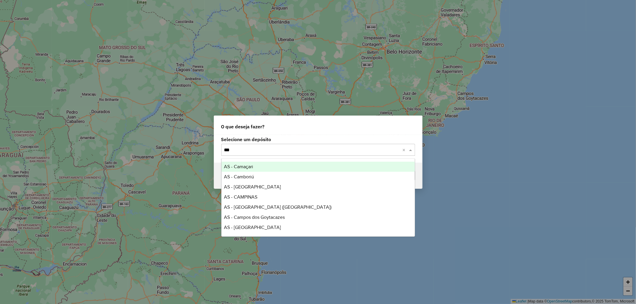
type input "****"
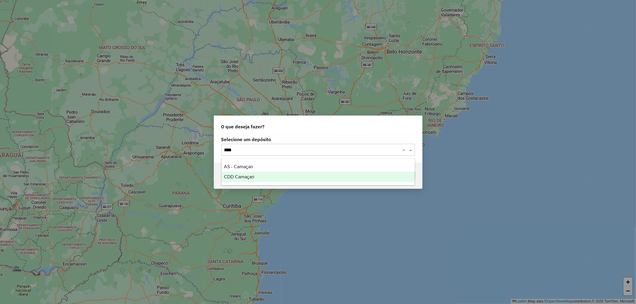
click at [248, 179] on span "CDD Camaçari" at bounding box center [239, 176] width 30 height 5
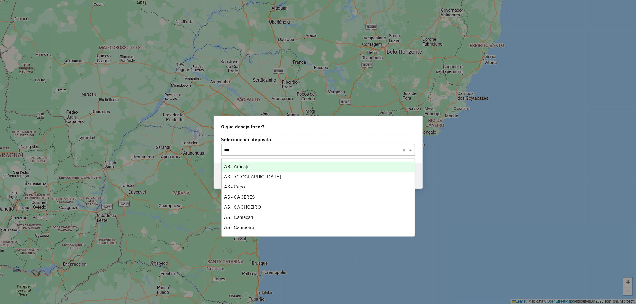
type input "****"
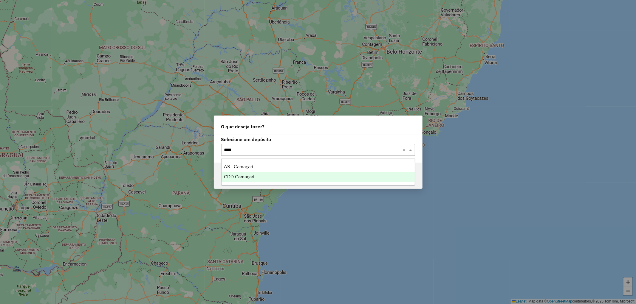
click at [235, 178] on span "CDD Camaçari" at bounding box center [239, 176] width 30 height 5
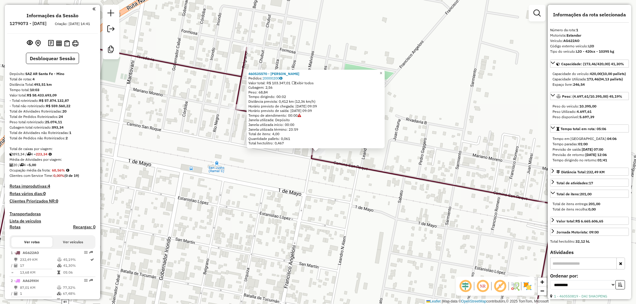
select select "**********"
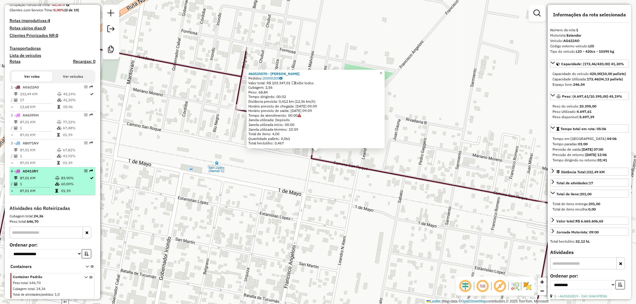
click at [48, 181] on td "1" at bounding box center [37, 184] width 35 height 6
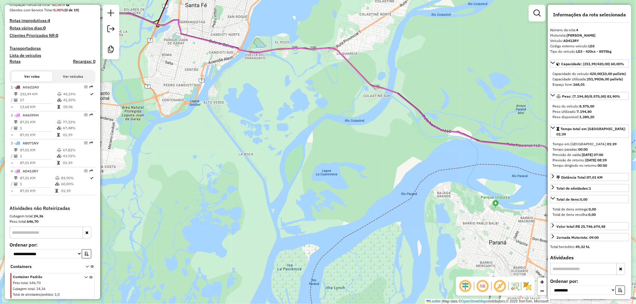
click at [380, 179] on div "Janela de atendimento Grade de atendimento Capacidade Transportadoras Veículos …" at bounding box center [318, 152] width 636 height 304
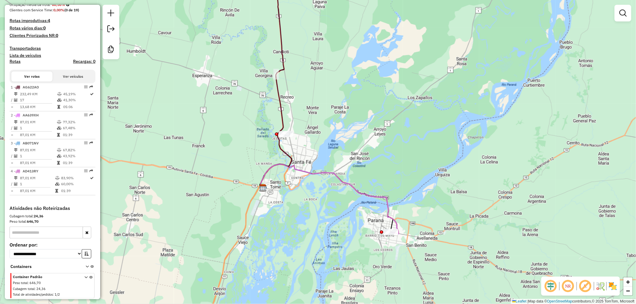
drag, startPoint x: 393, startPoint y: 184, endPoint x: 389, endPoint y: 150, distance: 34.2
click at [389, 150] on div "Janela de atendimento Grade de atendimento Capacidade Transportadoras Veículos …" at bounding box center [318, 152] width 636 height 304
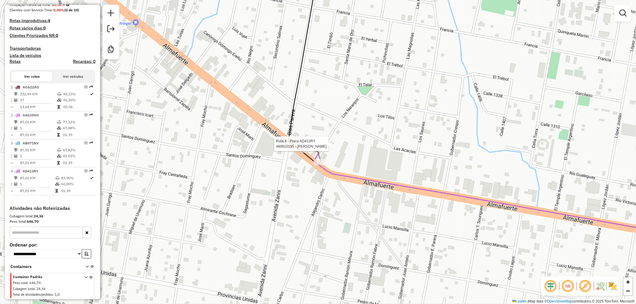
select select "**********"
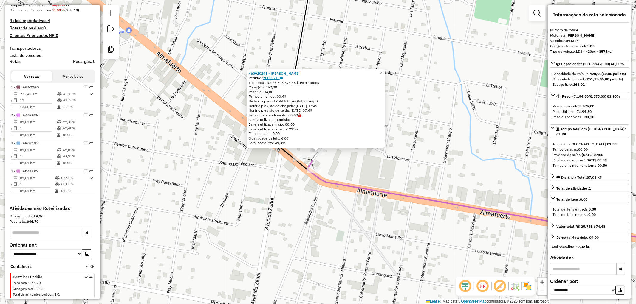
drag, startPoint x: 264, startPoint y: 77, endPoint x: 282, endPoint y: 76, distance: 17.6
click at [282, 76] on div "Pedidos: 20000213" at bounding box center [315, 78] width 134 height 5
copy div "20000213"
